Goal: Obtain resource: Obtain resource

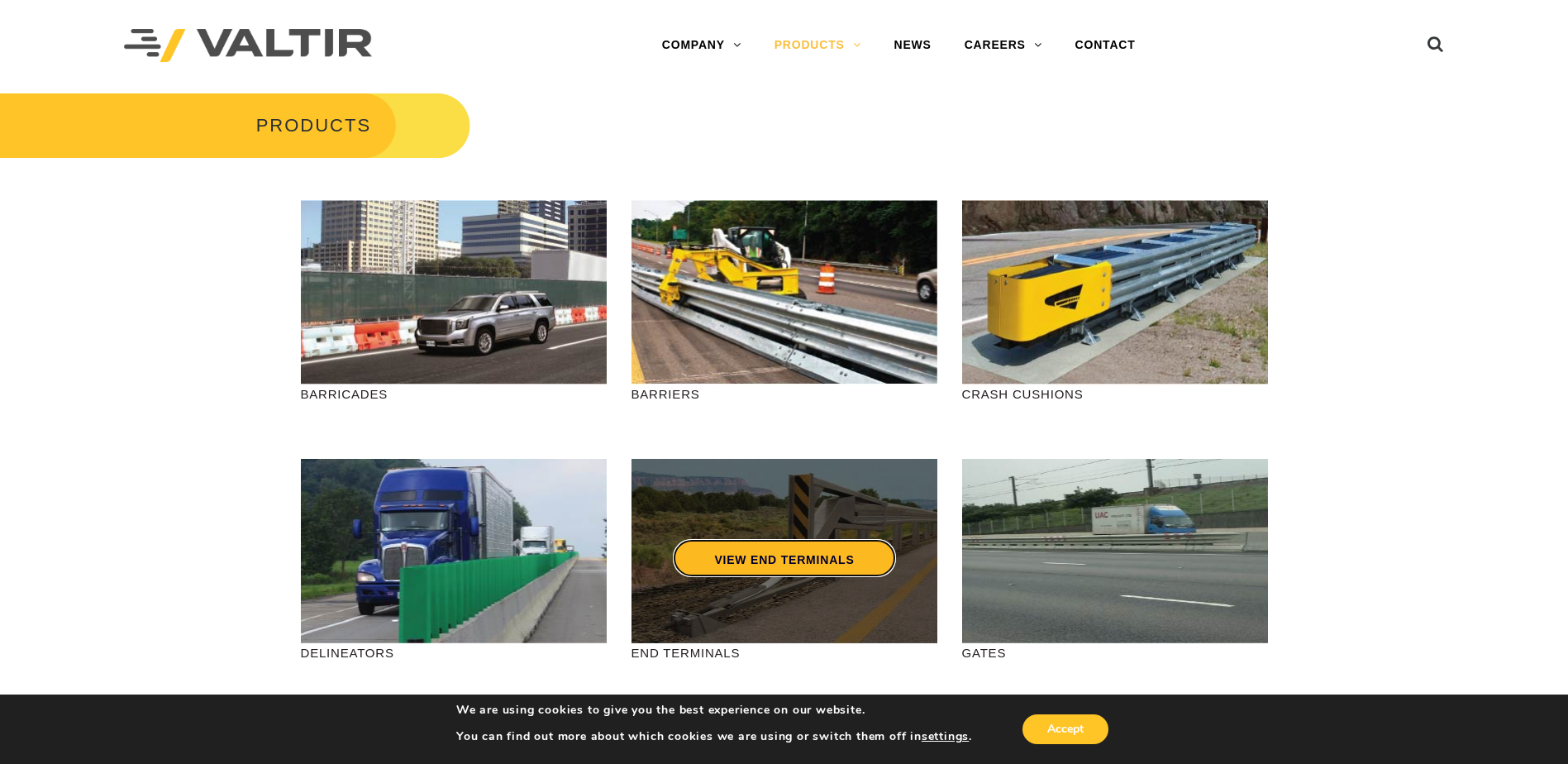
click at [801, 557] on link "VIEW END TERMINALS" at bounding box center [784, 558] width 222 height 38
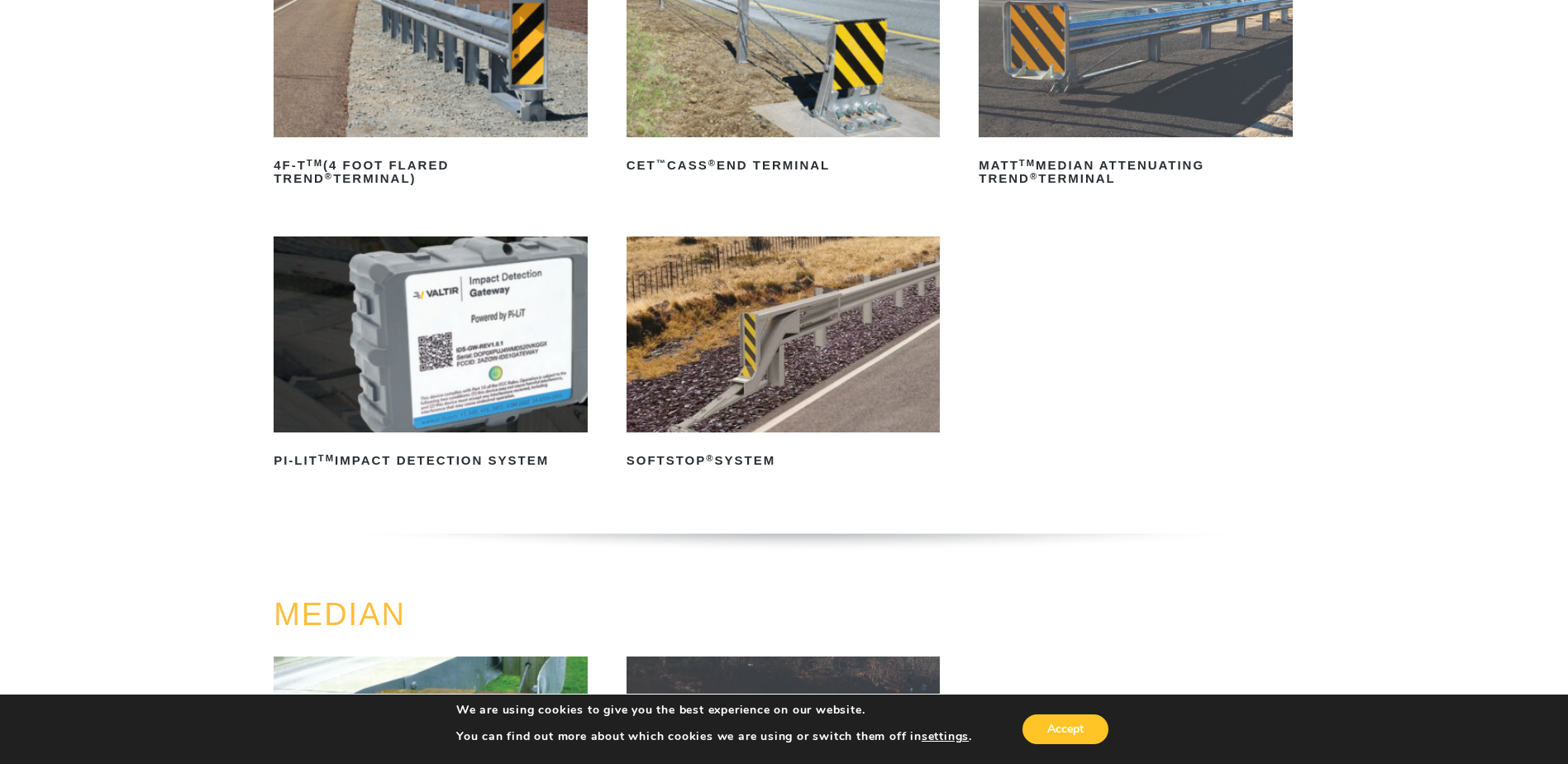
scroll to position [330, 0]
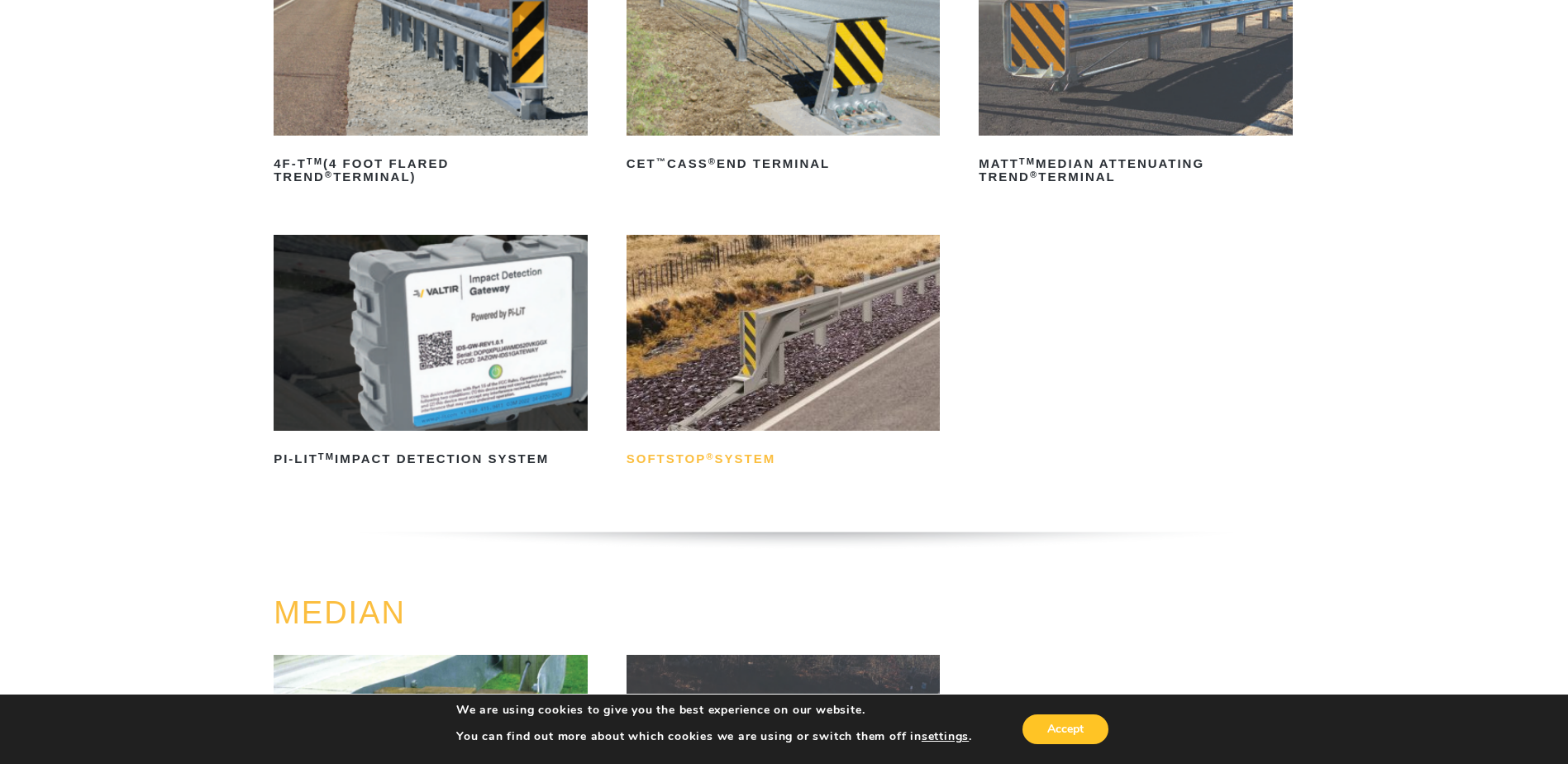
click at [737, 458] on h2 "SoftStop ® System" at bounding box center [783, 458] width 314 height 27
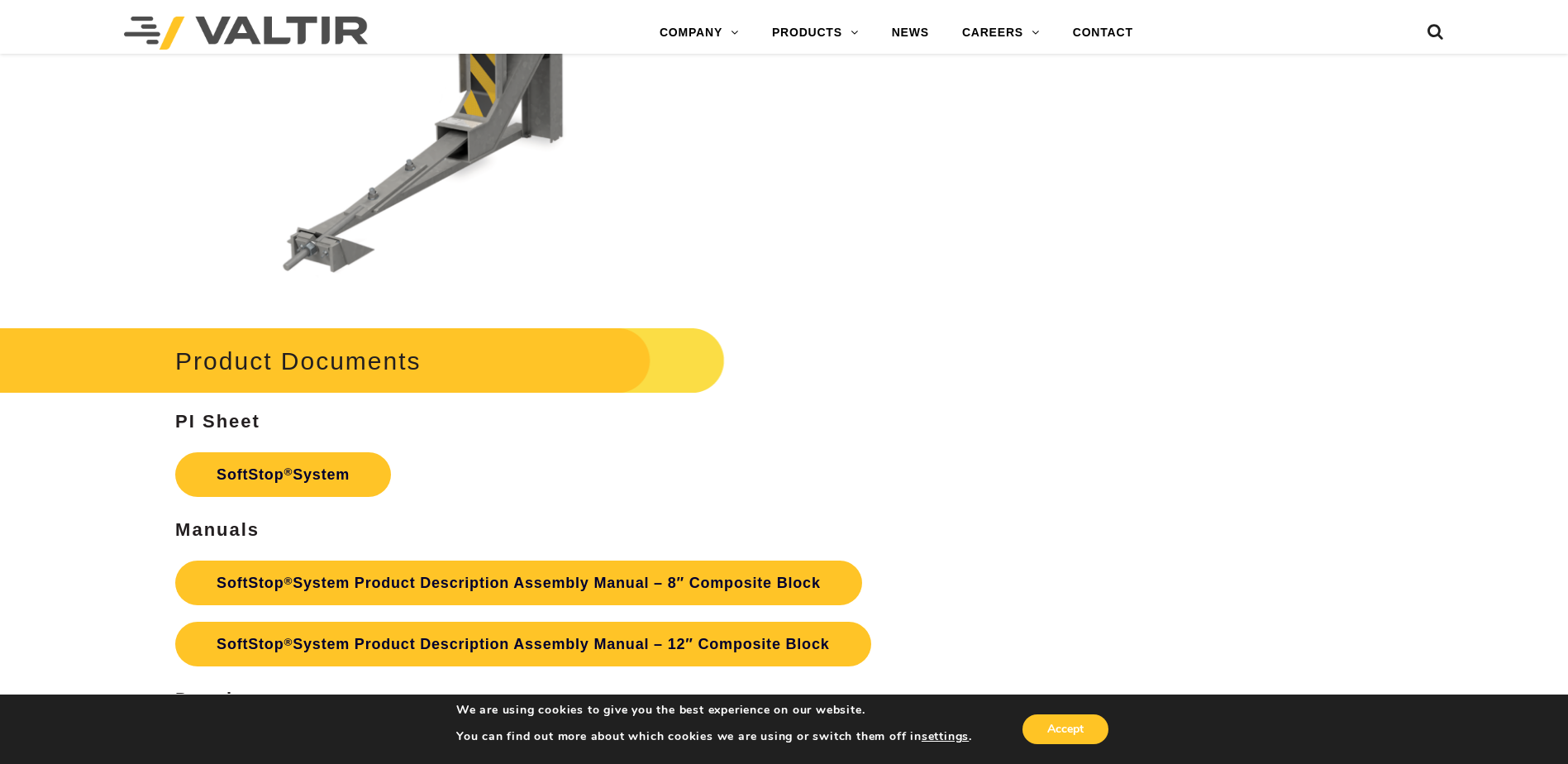
scroll to position [5785, 0]
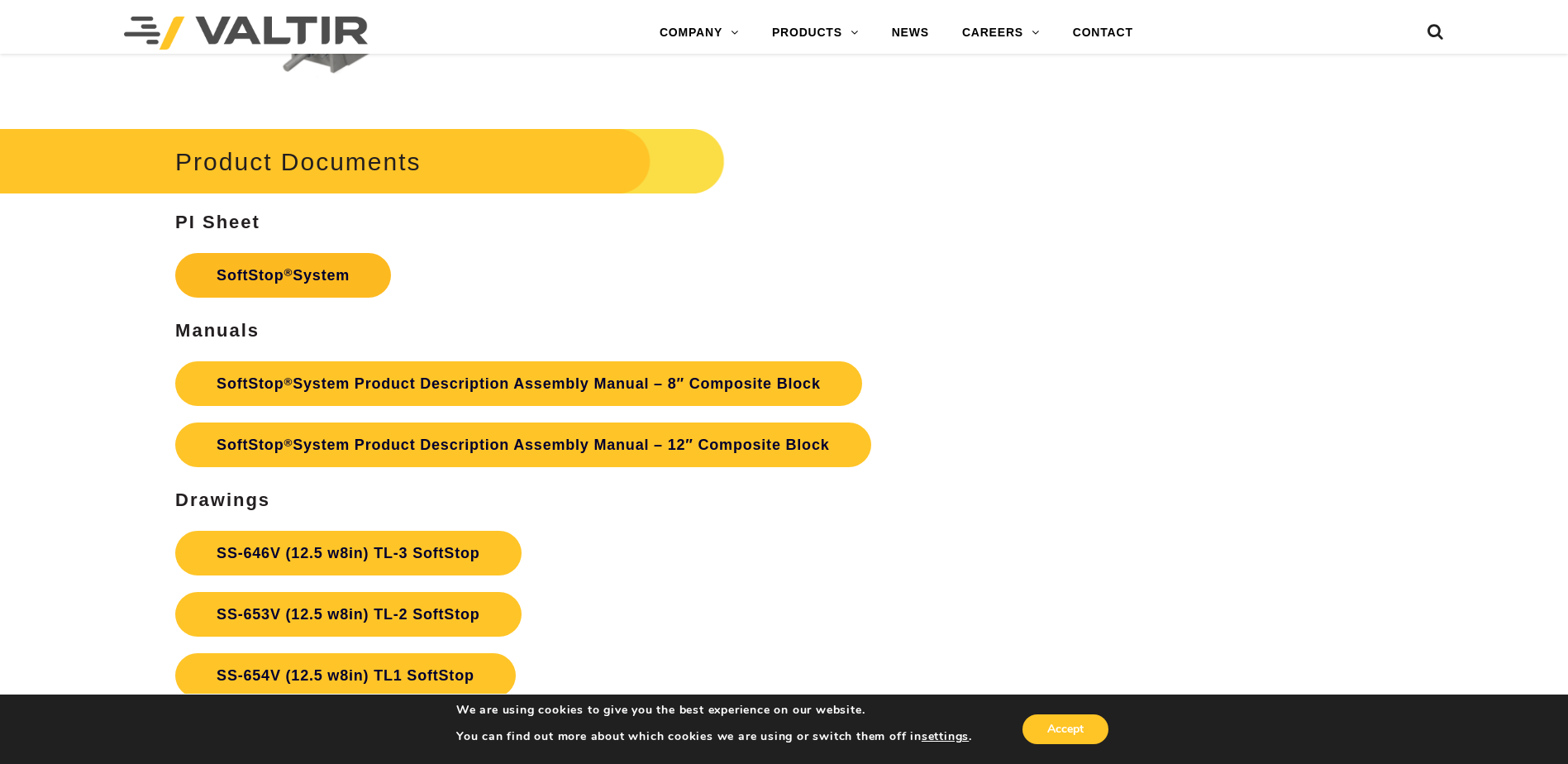
click at [306, 277] on link "SoftStop ® System" at bounding box center [282, 274] width 215 height 44
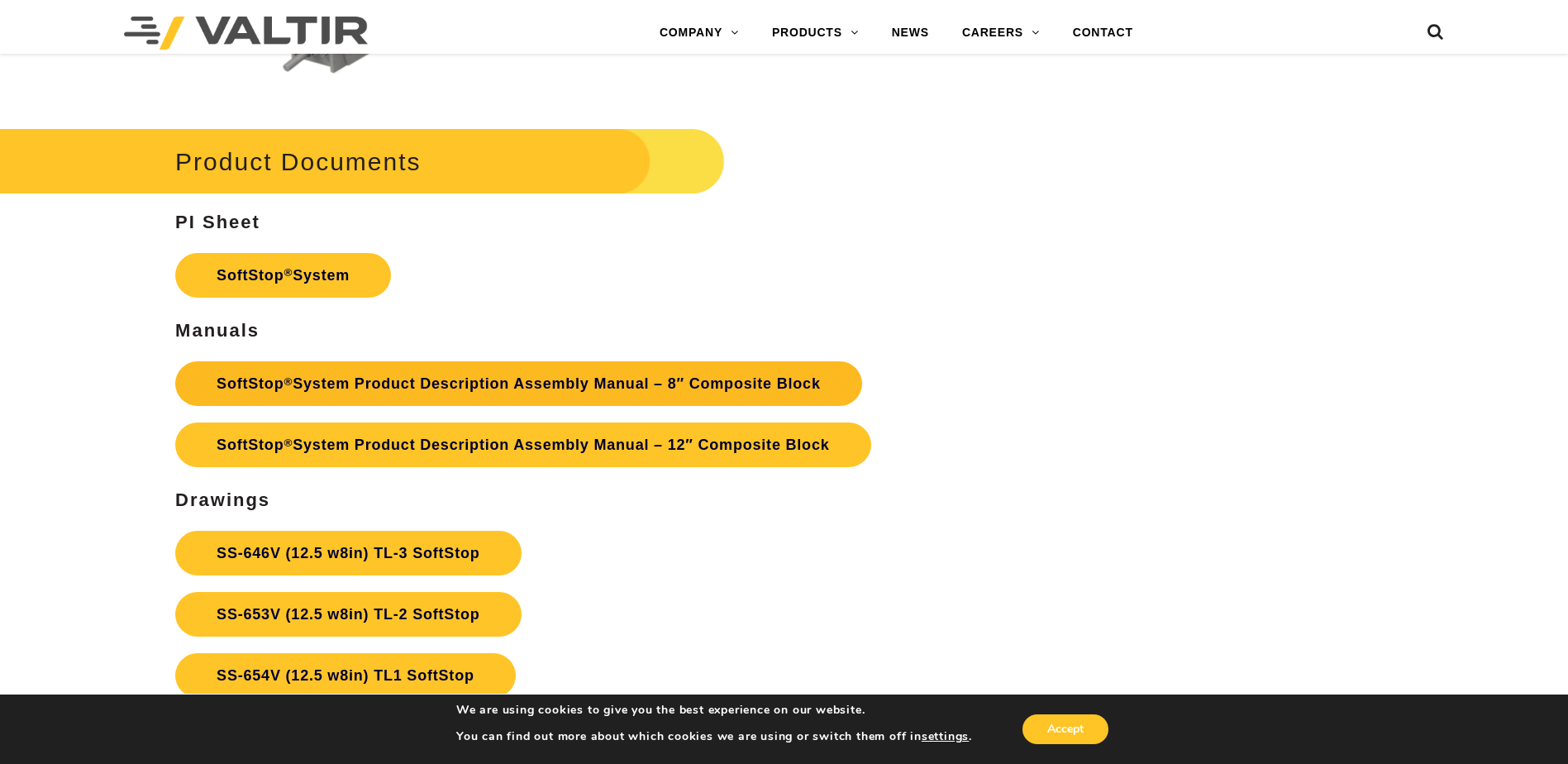
click at [351, 378] on link "SoftStop ® System Product Description Assembly Manual – 8″ Composite Block" at bounding box center [518, 382] width 687 height 44
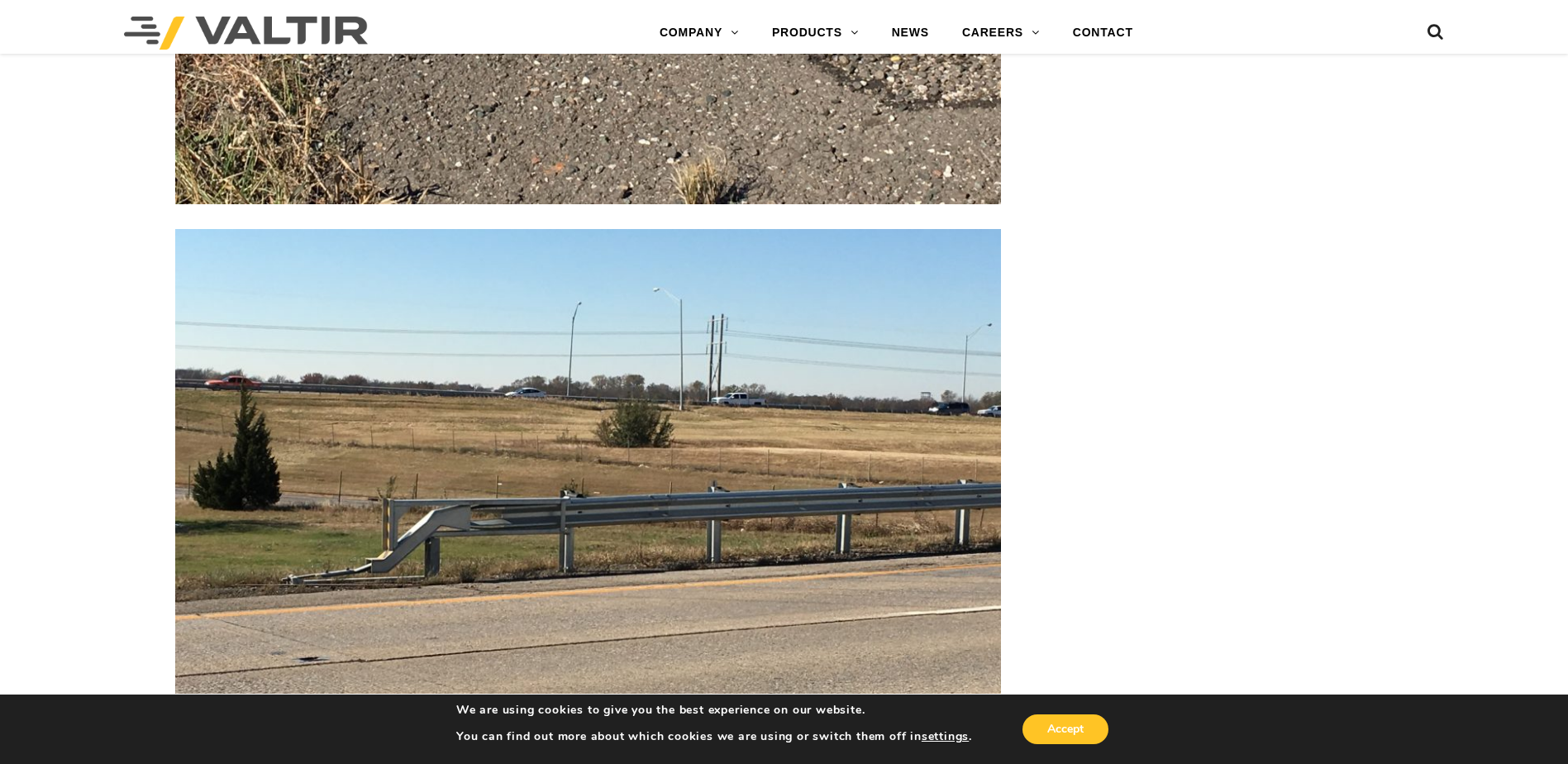
scroll to position [4462, 0]
